Goal: Task Accomplishment & Management: Manage account settings

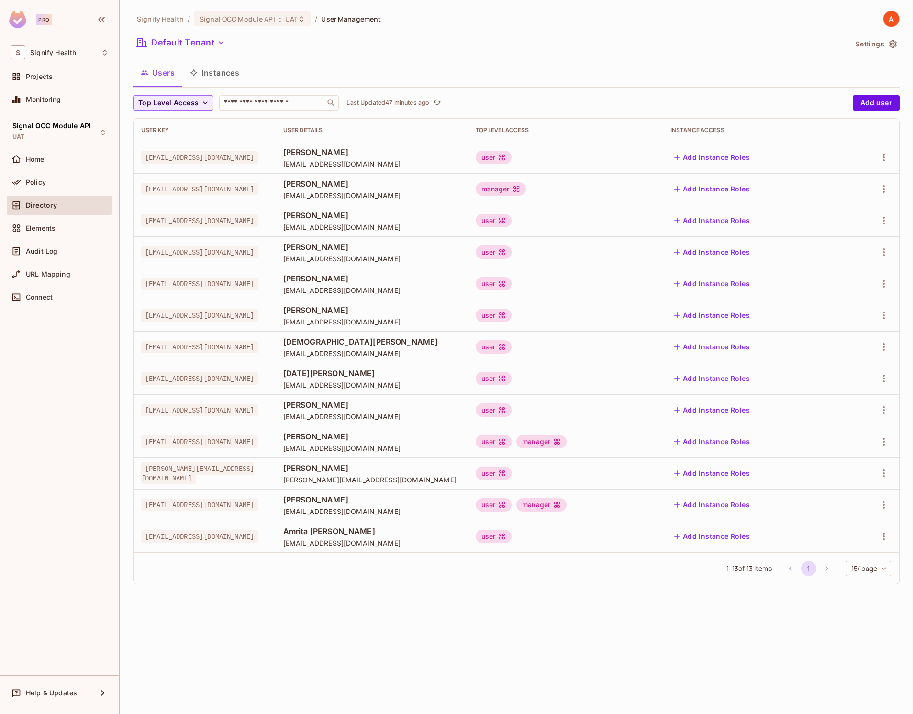
click at [646, 447] on div "user manager" at bounding box center [565, 441] width 179 height 13
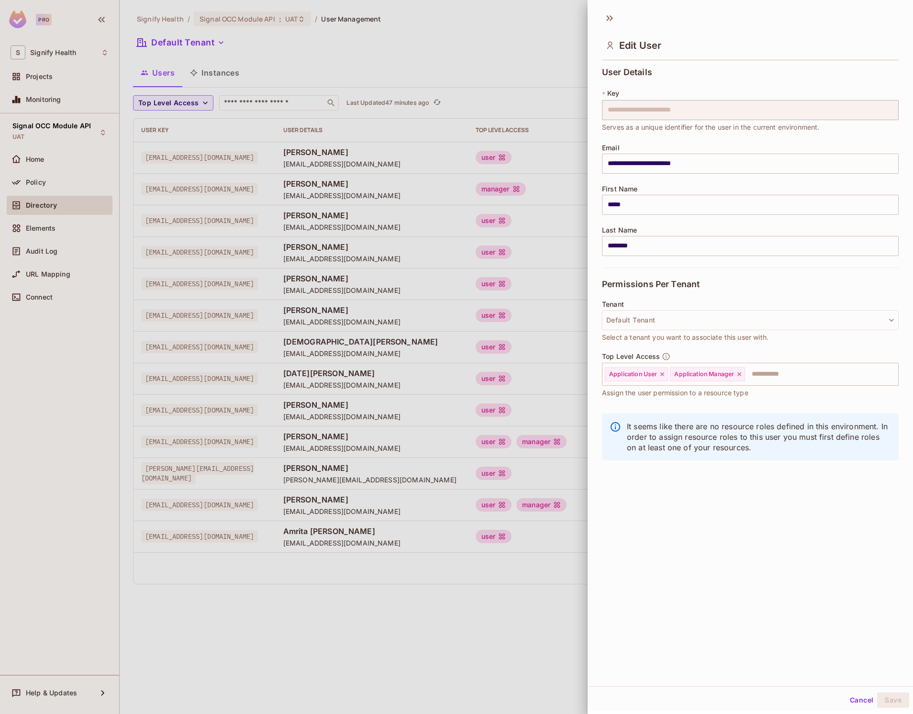
click at [646, 443] on p "It seems like there are no resource roles defined in this environment. In order…" at bounding box center [759, 437] width 264 height 32
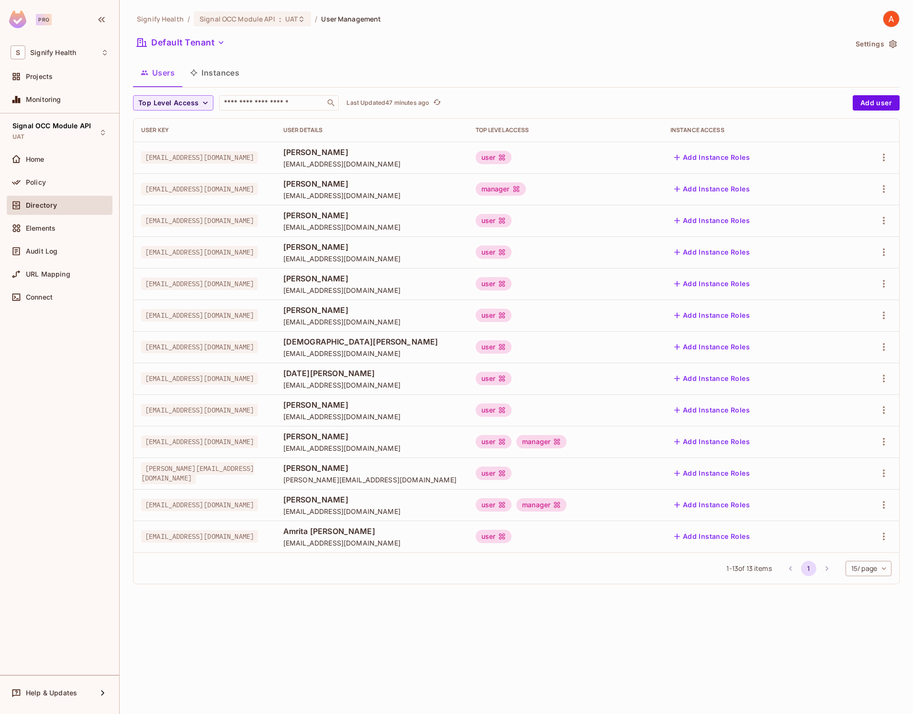
click at [460, 444] on span "[EMAIL_ADDRESS][DOMAIN_NAME]" at bounding box center [371, 447] width 177 height 9
click at [267, 24] on div "Signal OCC Module API : UAT" at bounding box center [252, 18] width 117 height 15
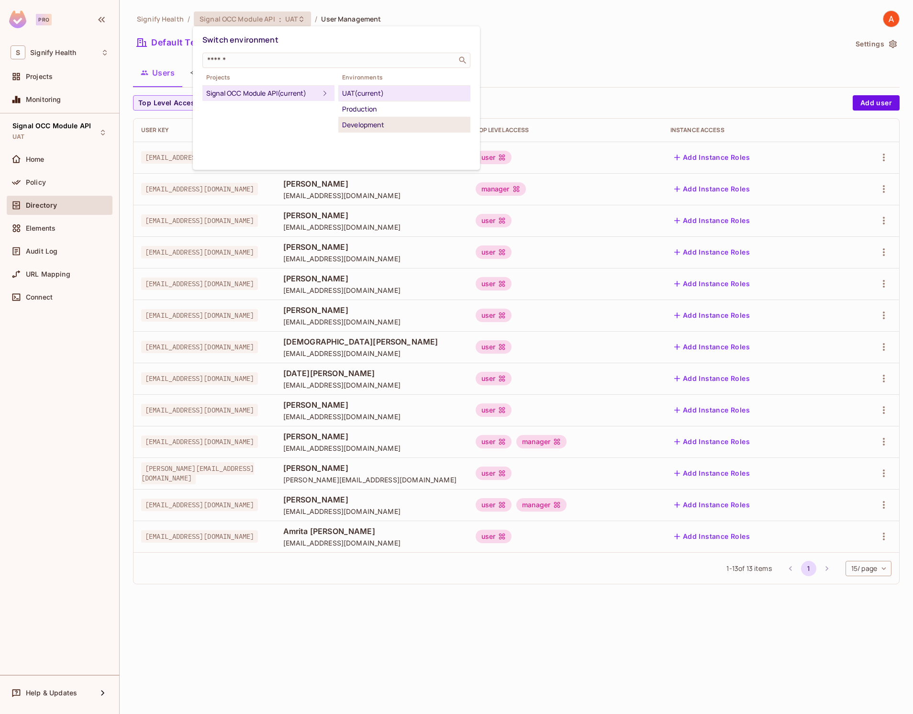
click at [371, 127] on div "Development" at bounding box center [404, 124] width 124 height 11
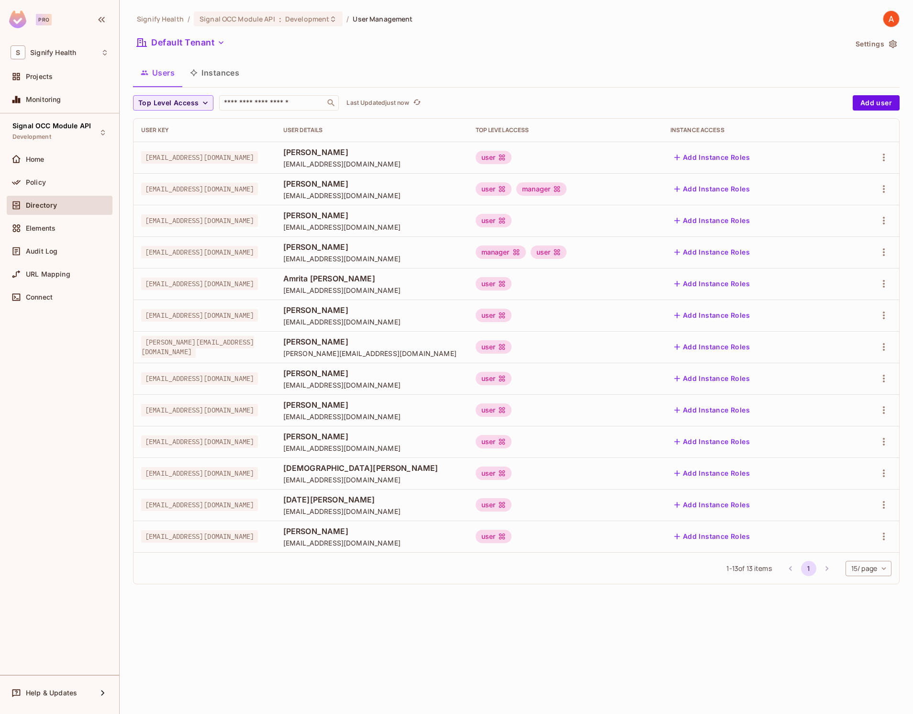
click at [611, 158] on div "user" at bounding box center [565, 157] width 179 height 13
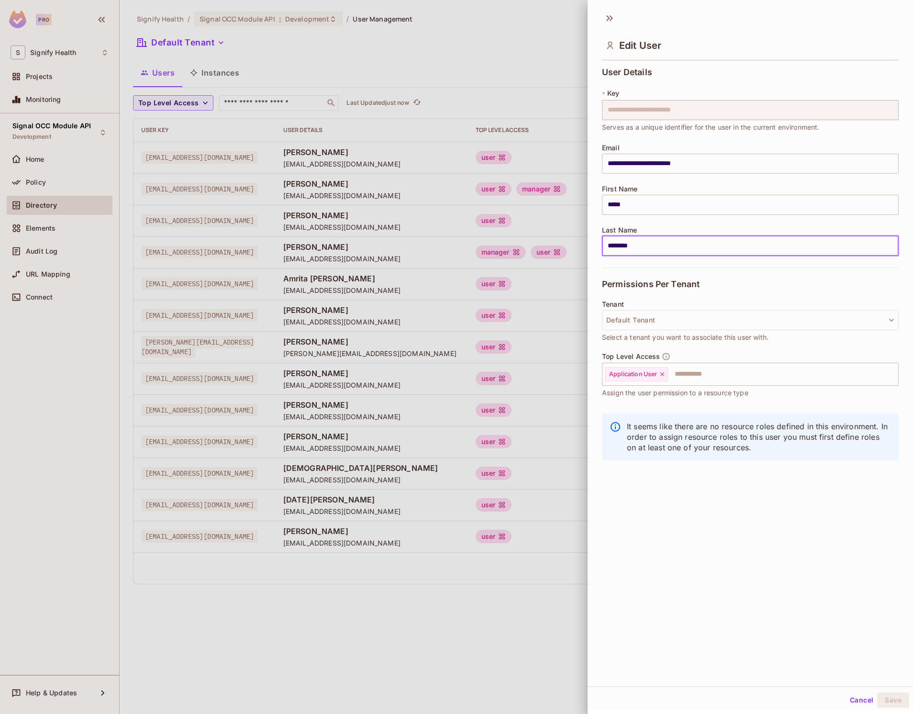
click at [666, 245] on input "********" at bounding box center [750, 246] width 297 height 20
click at [695, 371] on input "text" at bounding box center [774, 374] width 211 height 19
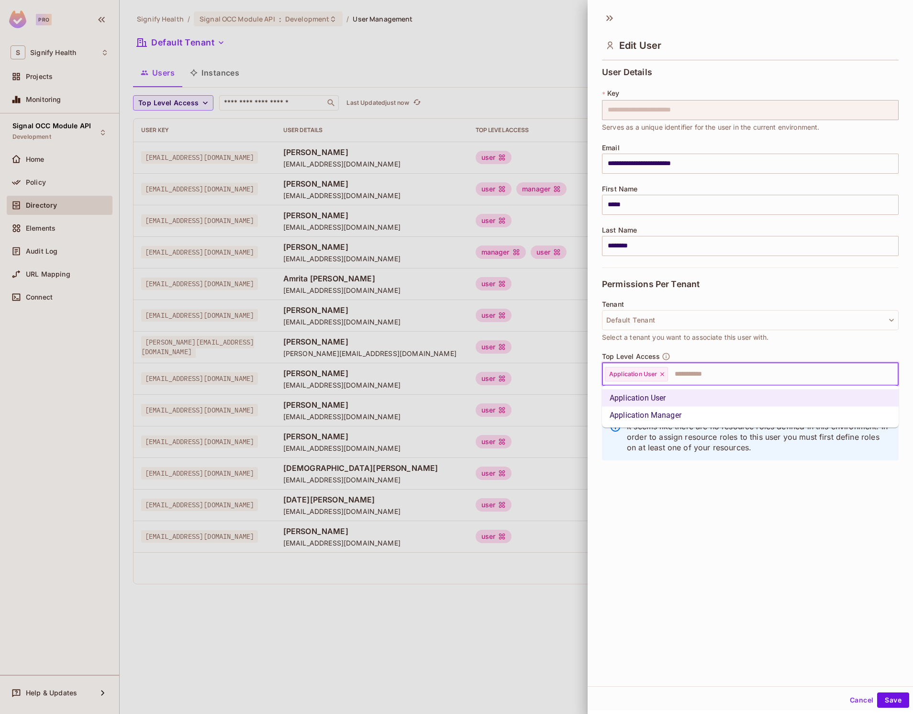
click at [694, 411] on li "Application Manager" at bounding box center [750, 415] width 297 height 17
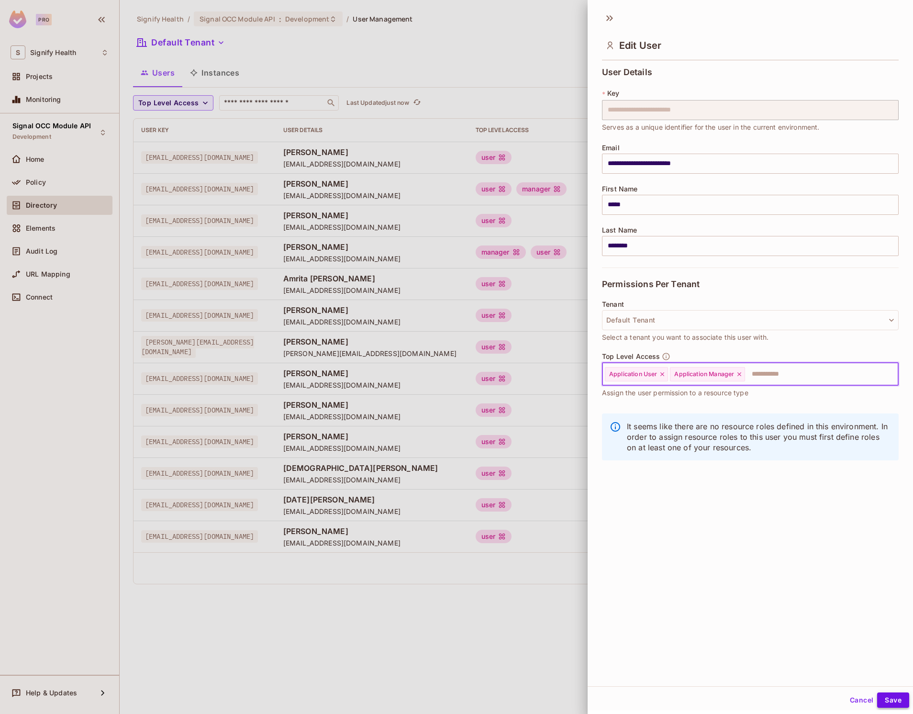
click at [901, 700] on button "Save" at bounding box center [893, 699] width 32 height 15
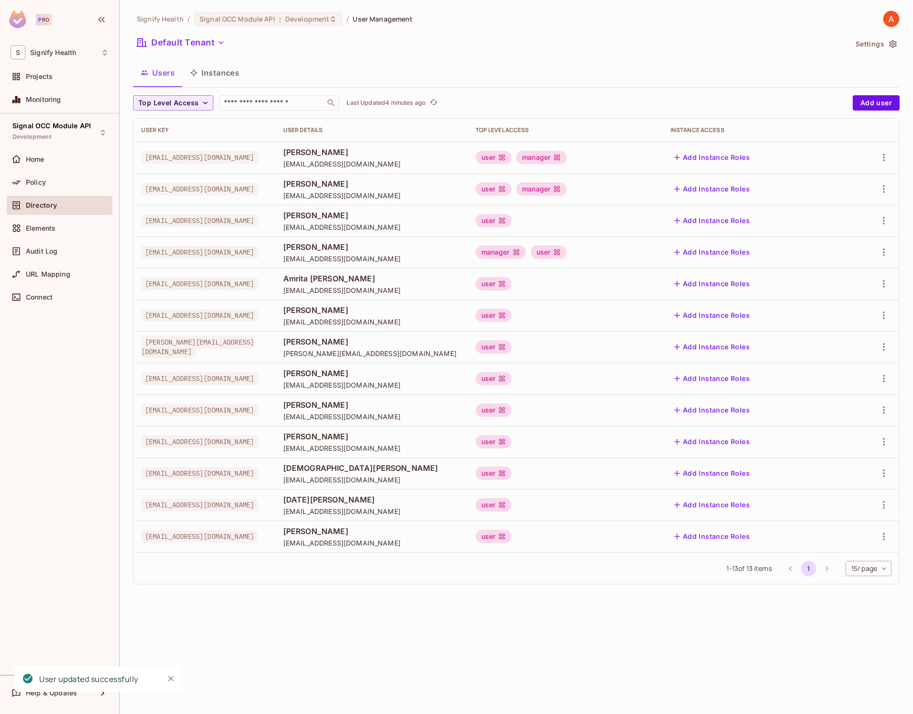
click at [650, 157] on div "user manager" at bounding box center [565, 157] width 179 height 13
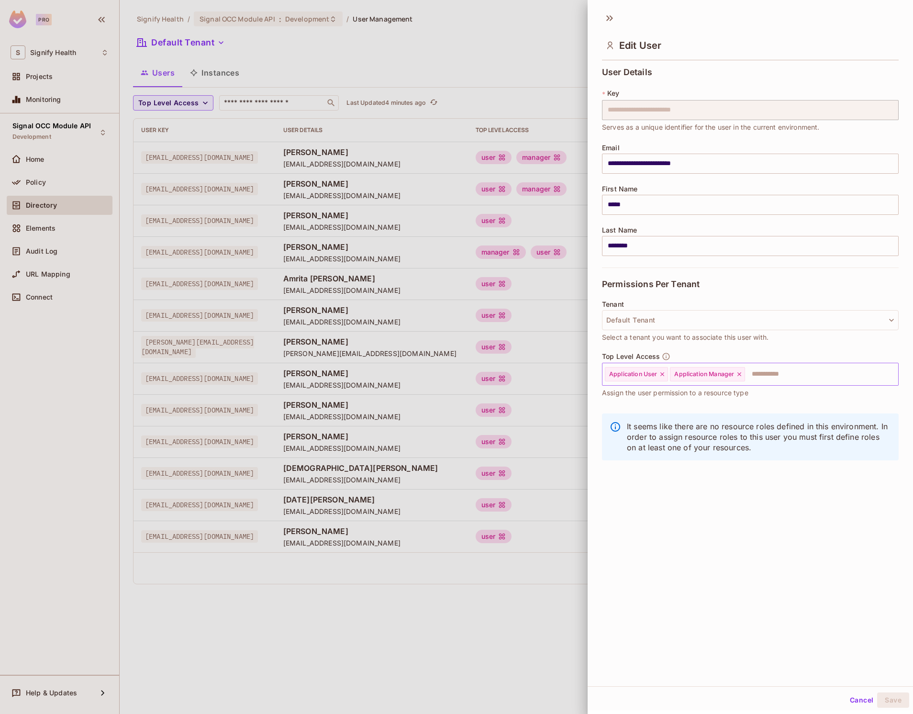
click at [739, 373] on icon at bounding box center [739, 374] width 4 height 4
drag, startPoint x: 894, startPoint y: 697, endPoint x: 893, endPoint y: 664, distance: 33.0
click at [894, 697] on button "Save" at bounding box center [893, 699] width 32 height 15
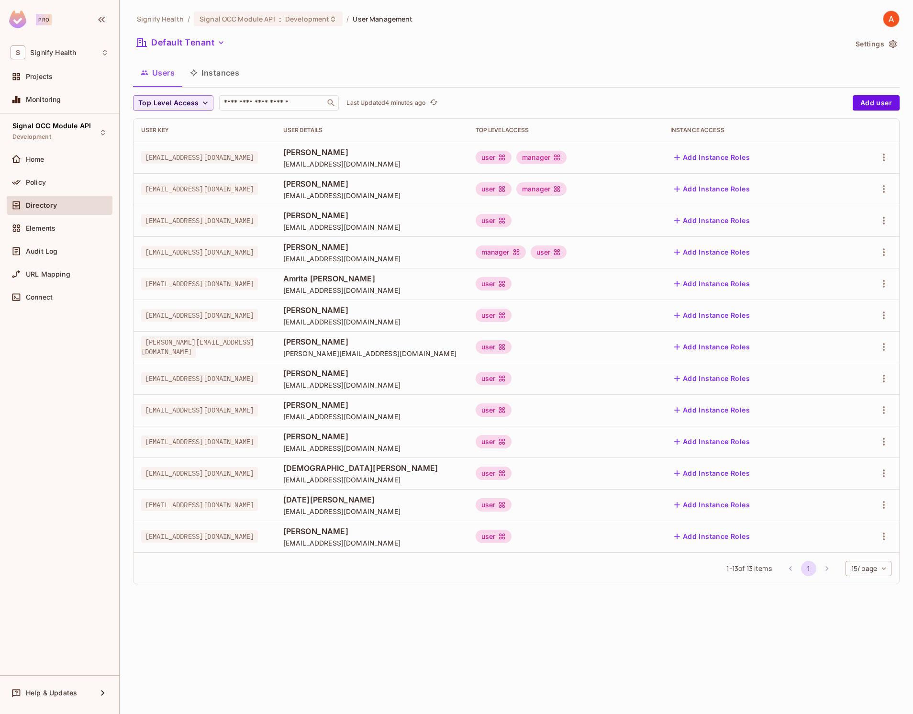
click at [650, 160] on div "user manager" at bounding box center [565, 157] width 179 height 13
click at [293, 20] on span "Development" at bounding box center [307, 18] width 44 height 9
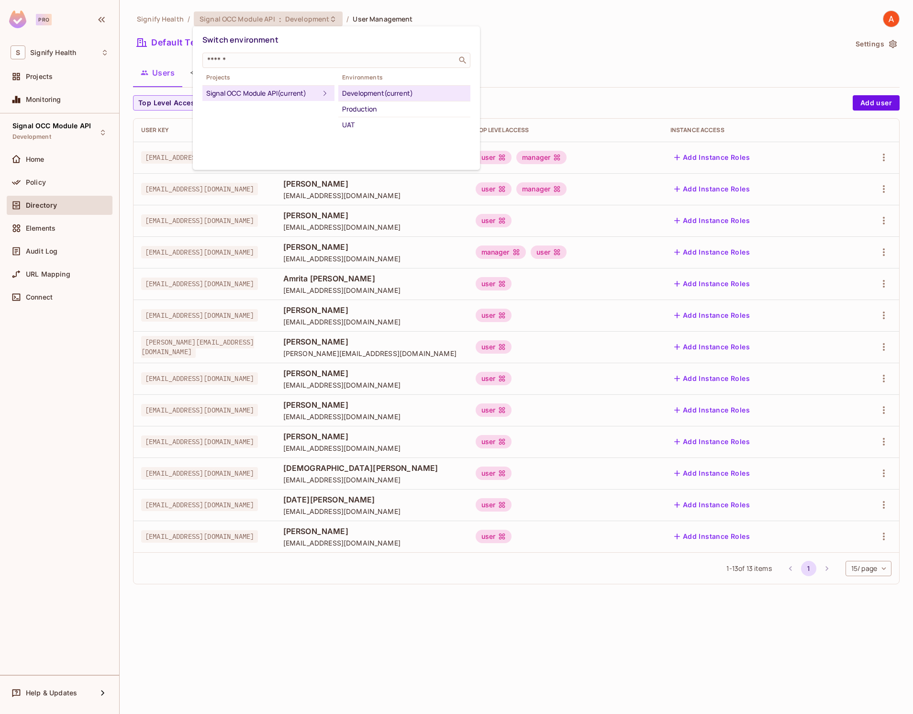
click at [372, 93] on div "Development (current)" at bounding box center [404, 93] width 124 height 11
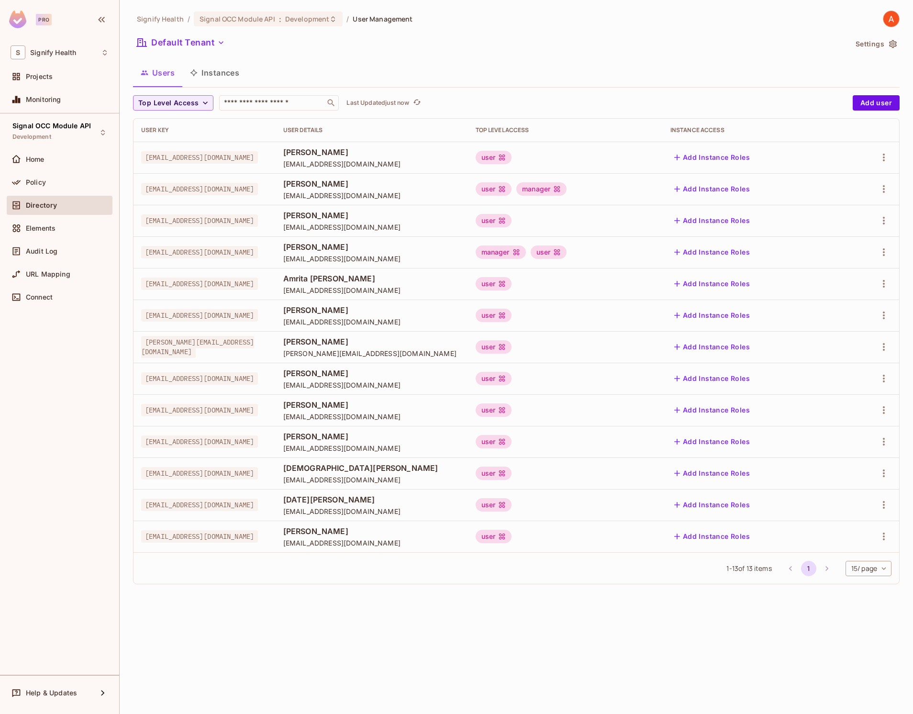
click at [620, 150] on td "user" at bounding box center [565, 158] width 195 height 32
click at [618, 154] on div "user" at bounding box center [565, 157] width 179 height 13
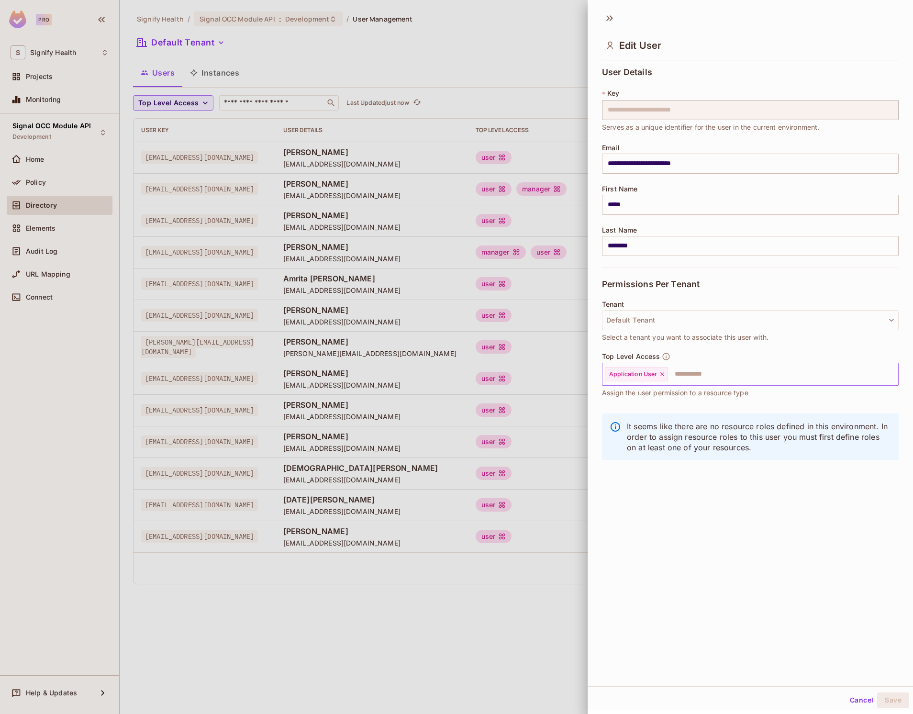
click at [714, 375] on input "text" at bounding box center [774, 374] width 211 height 19
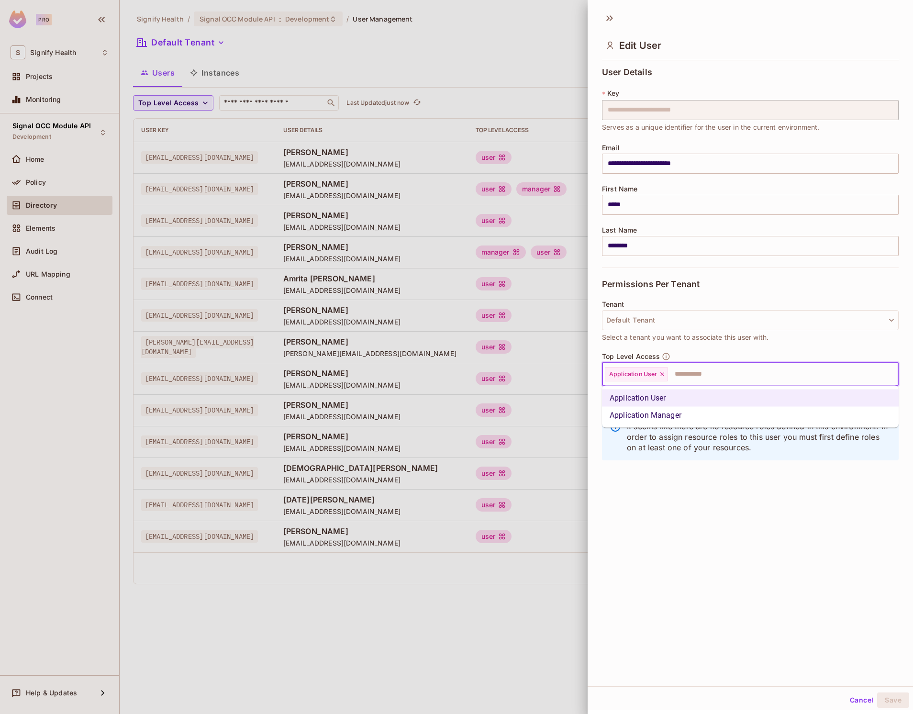
click at [665, 415] on li "Application Manager" at bounding box center [750, 415] width 297 height 17
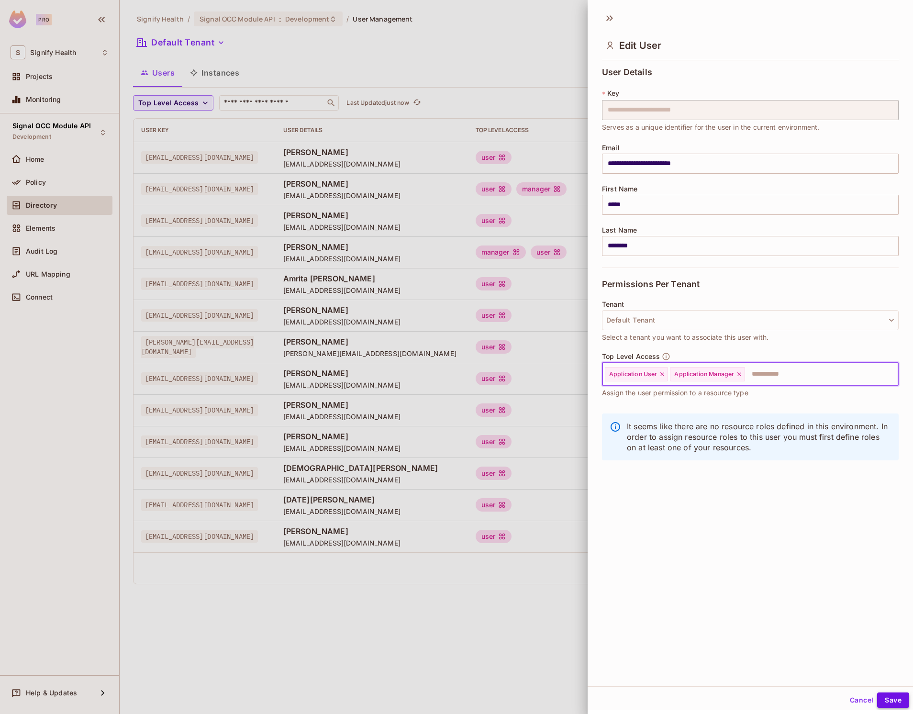
click at [892, 698] on button "Save" at bounding box center [893, 699] width 32 height 15
